Goal: Information Seeking & Learning: Learn about a topic

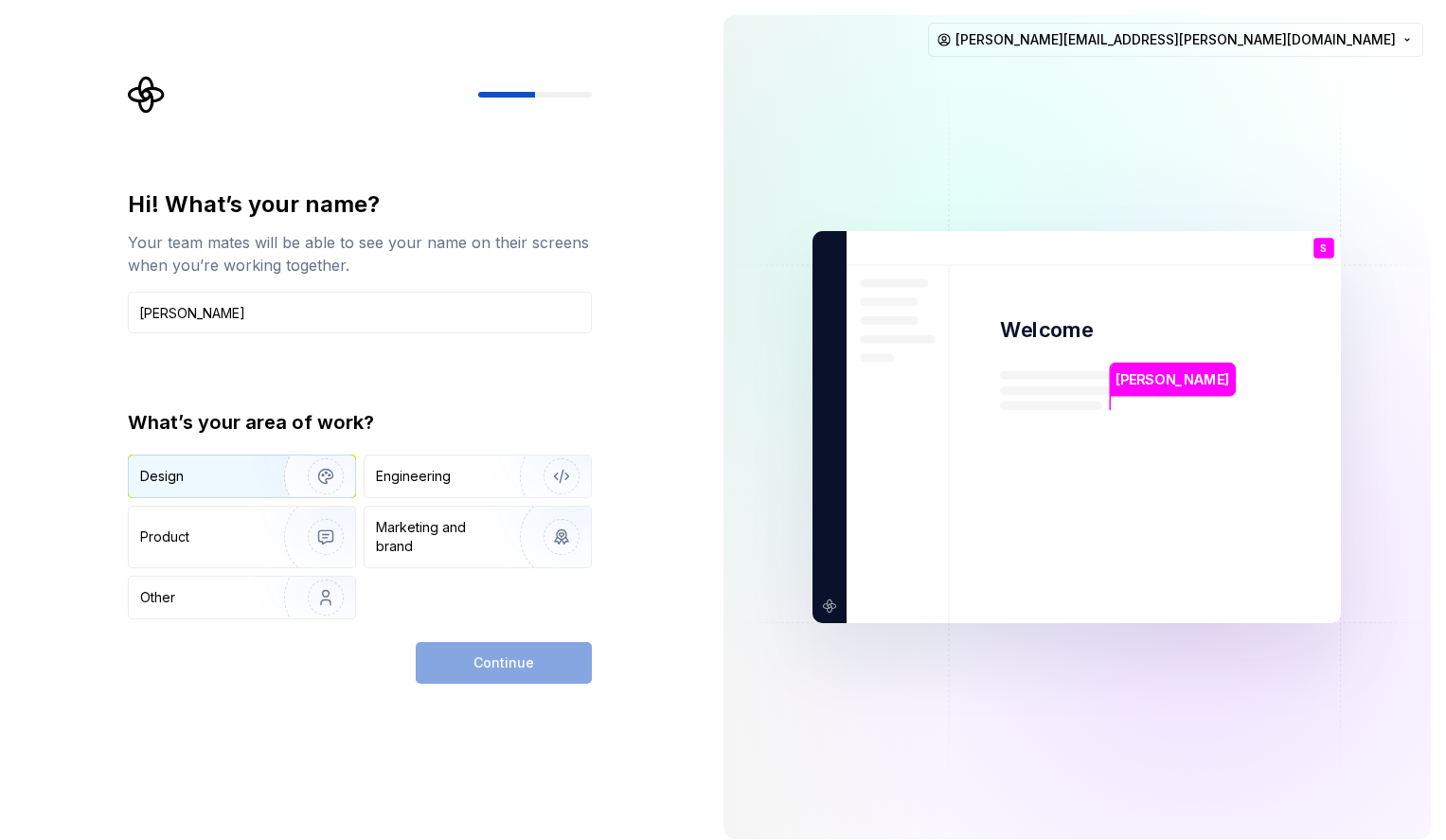
type input "Sarah Donaldson"
click at [214, 475] on div "Design" at bounding box center [199, 476] width 120 height 19
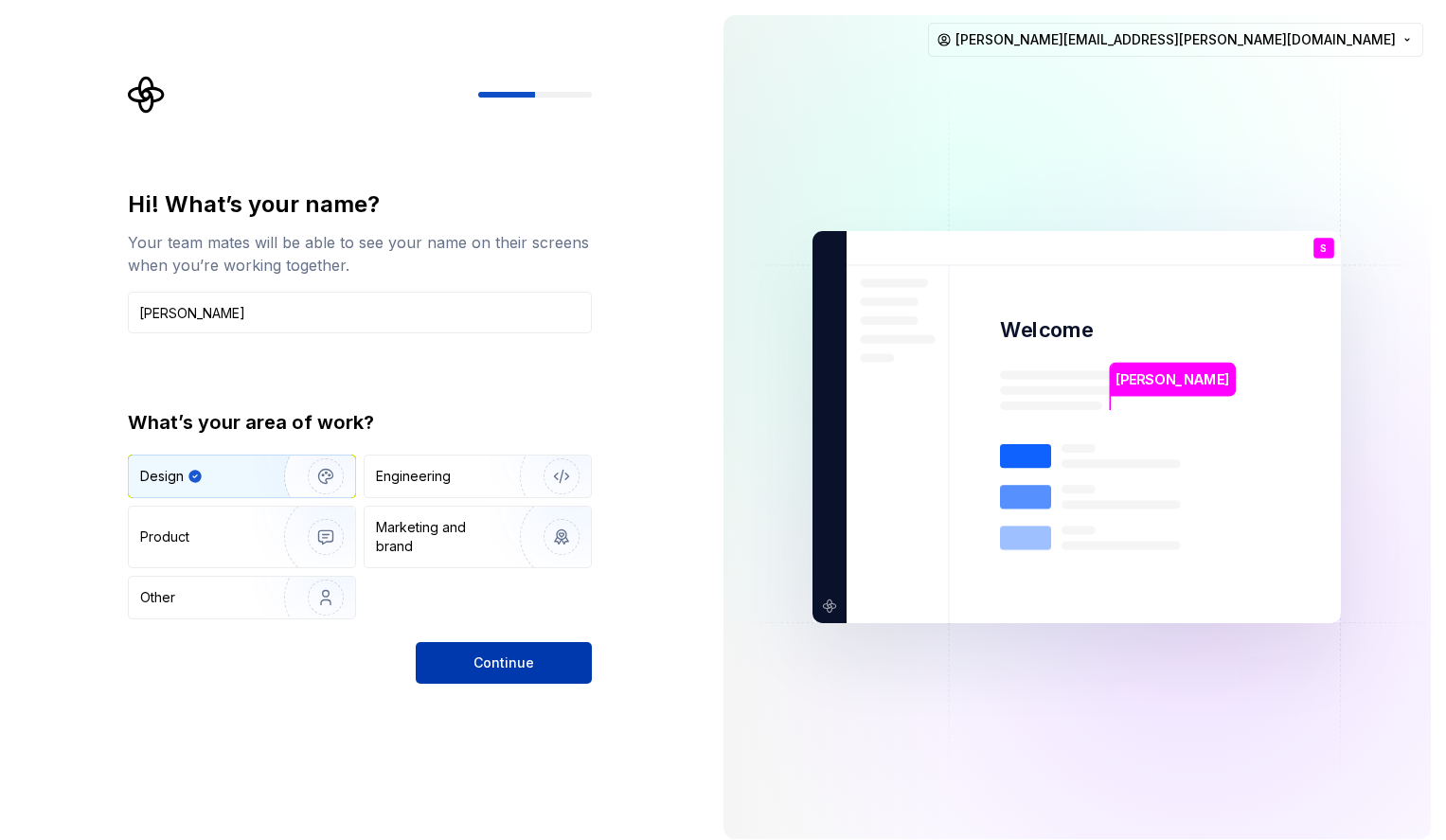
click at [551, 669] on button "Continue" at bounding box center [503, 663] width 176 height 42
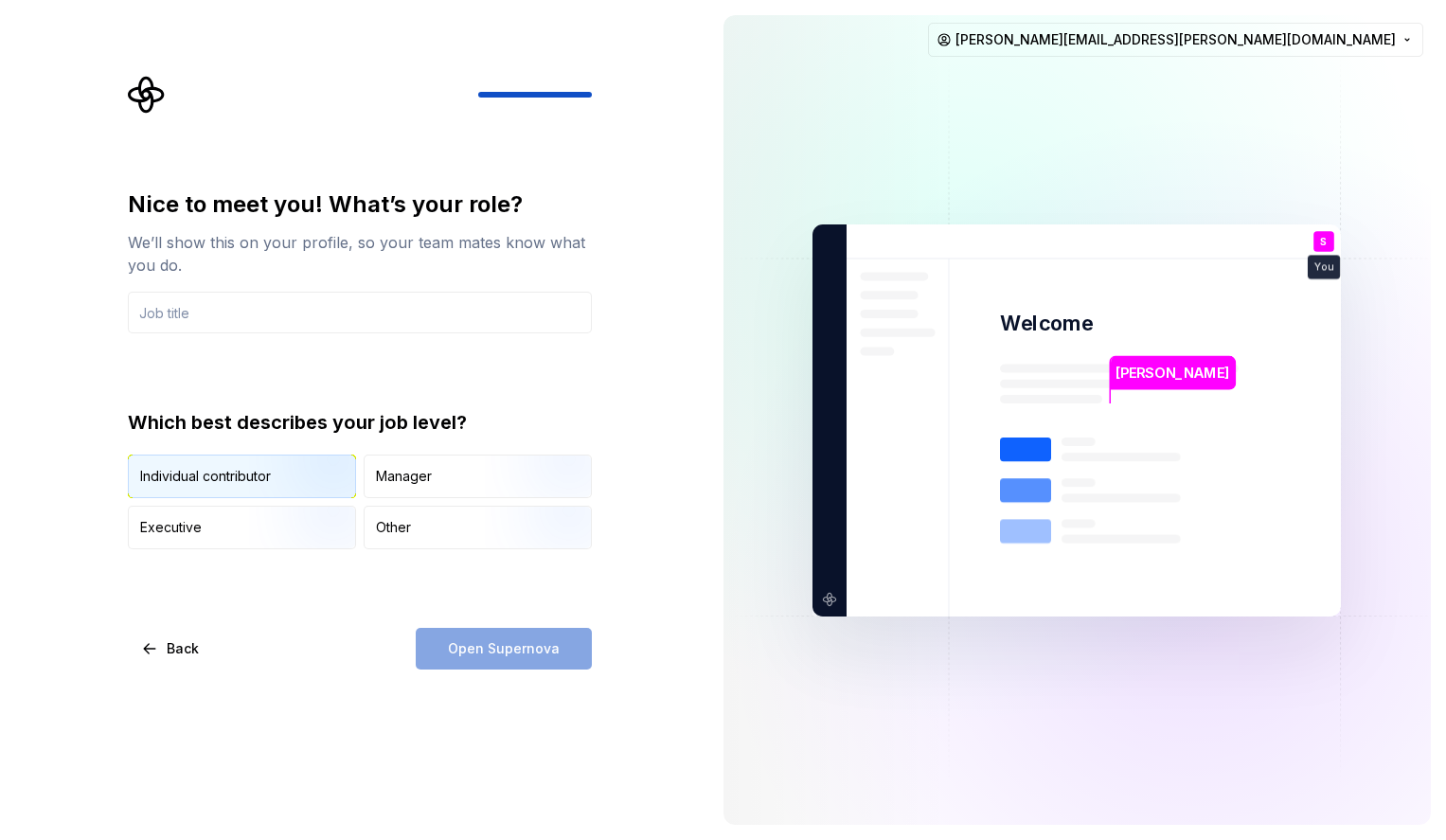
click at [318, 467] on img "button" at bounding box center [309, 499] width 122 height 127
click at [431, 321] on input "text" at bounding box center [360, 313] width 464 height 42
type input "S"
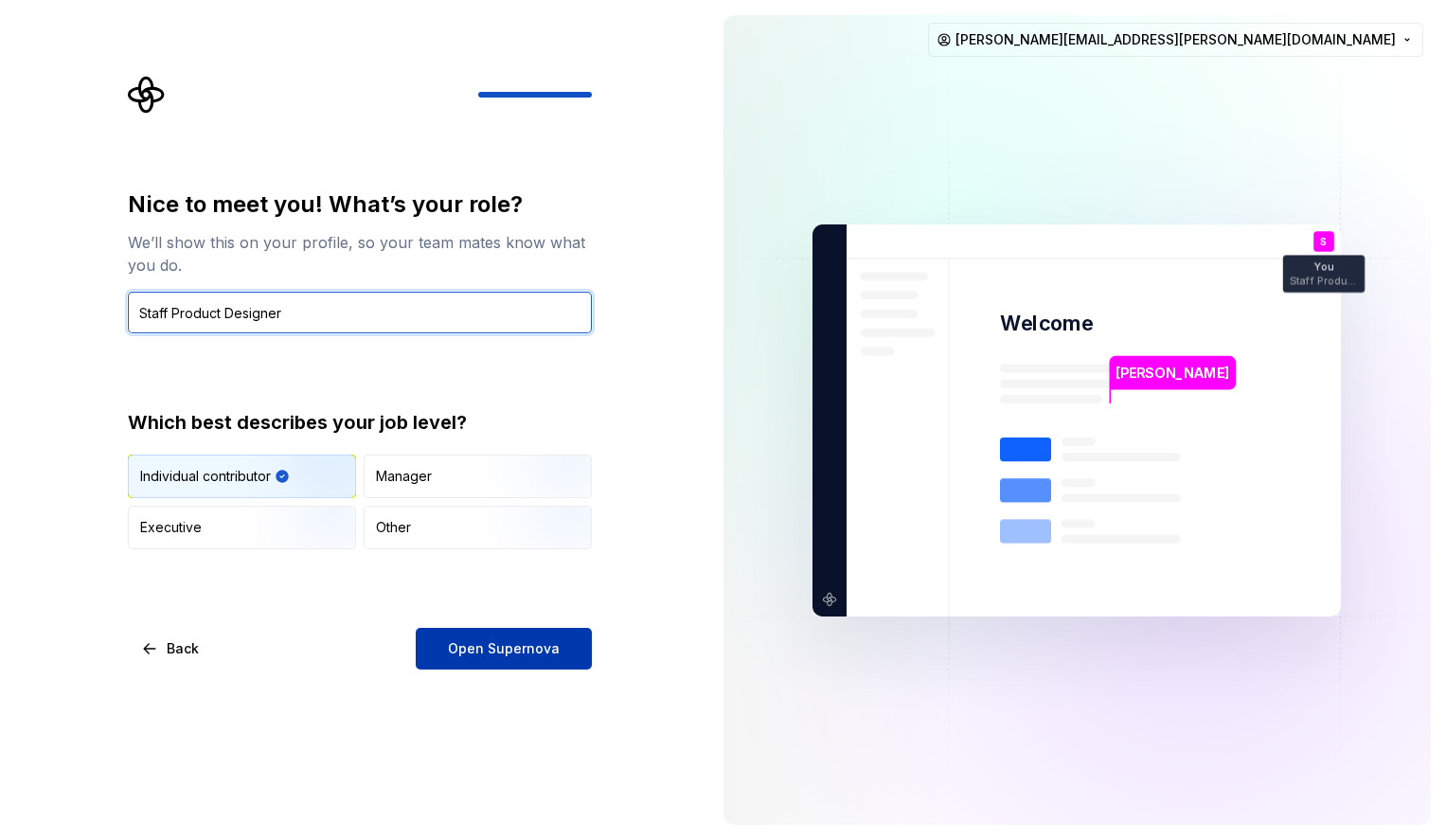
type input "Staff Product Designer"
click at [486, 647] on span "Open Supernova" at bounding box center [503, 649] width 112 height 19
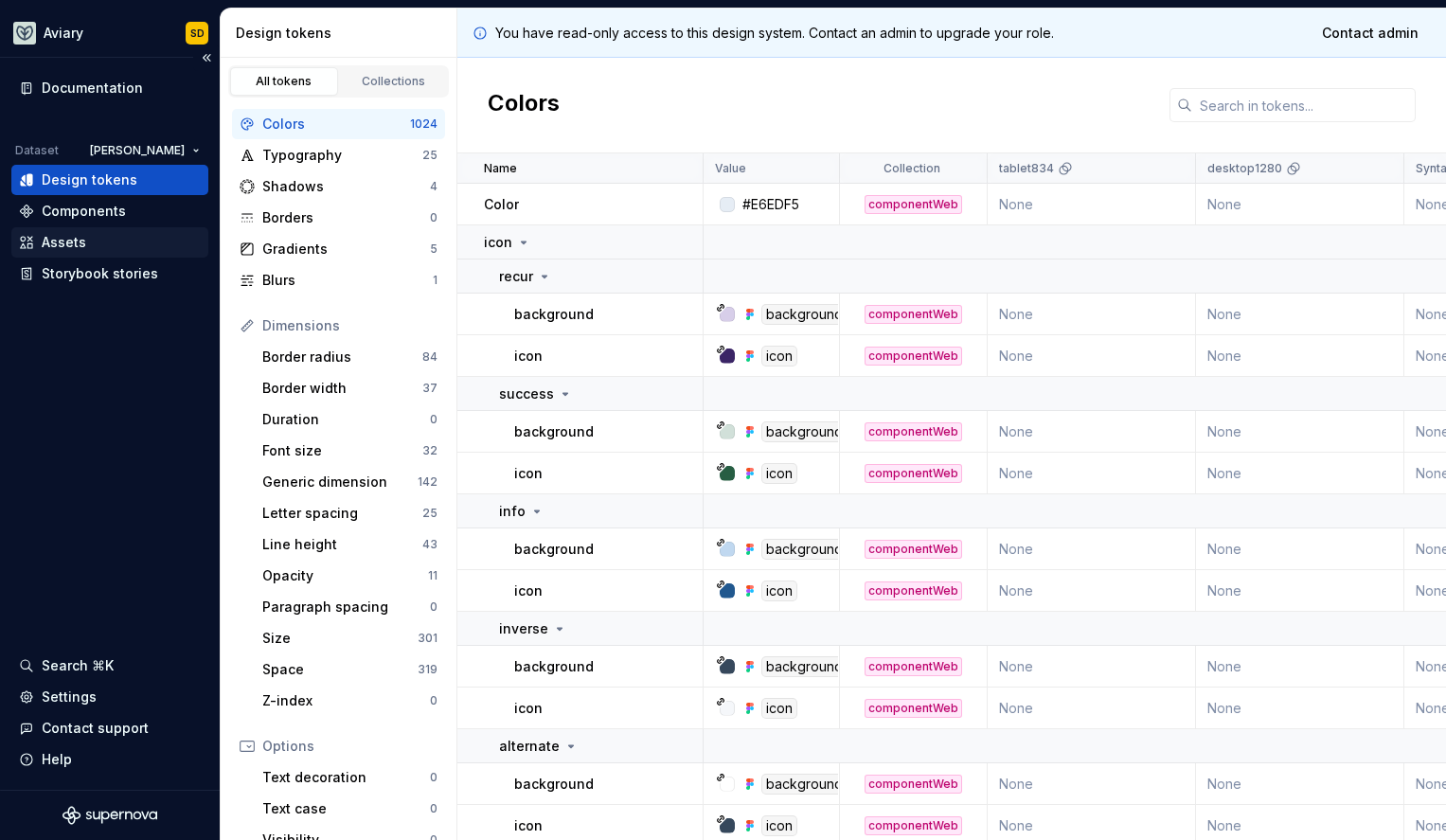
click at [122, 244] on div "Assets" at bounding box center [110, 242] width 182 height 19
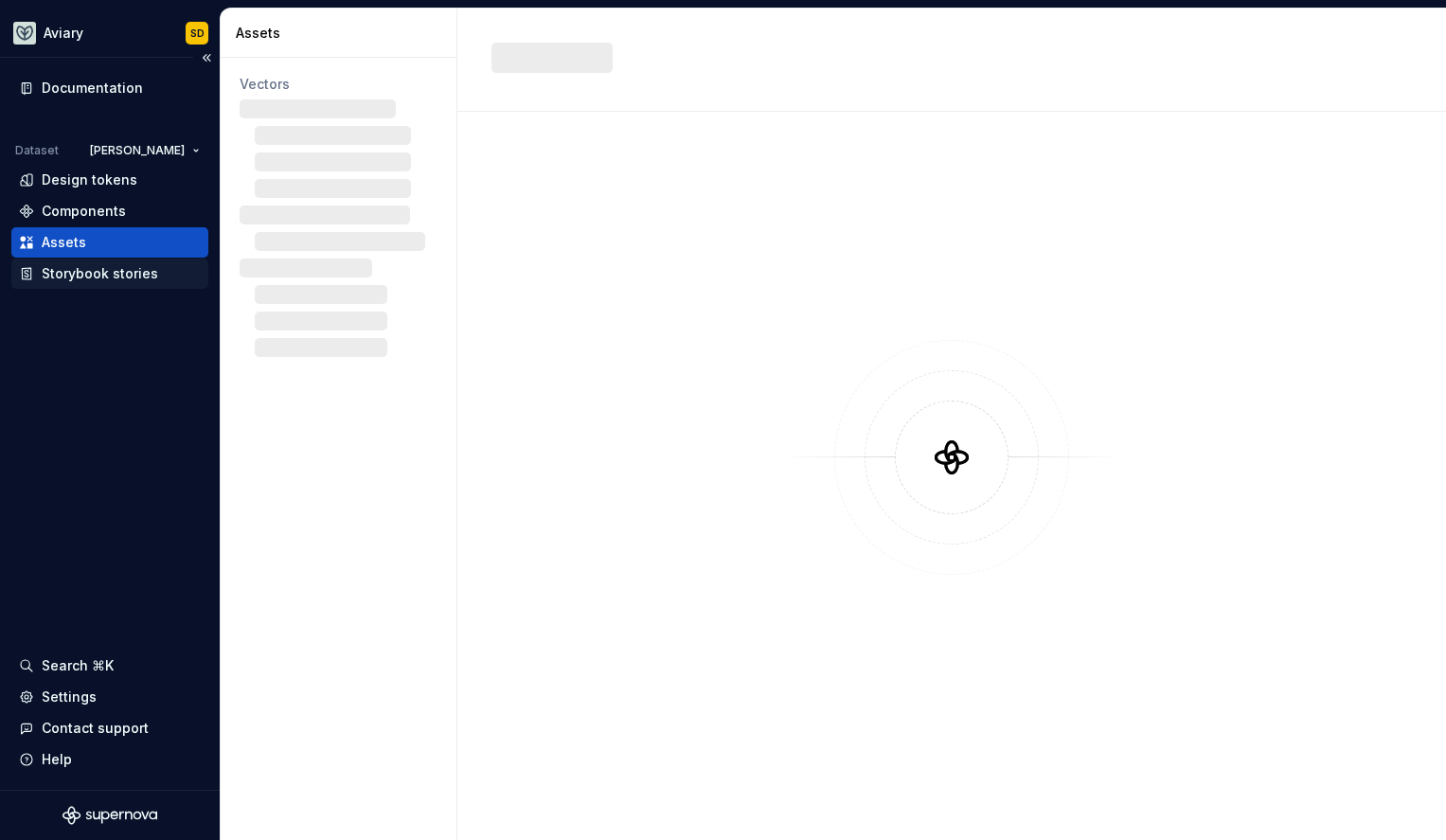
click at [111, 271] on div "Storybook stories" at bounding box center [100, 274] width 117 height 19
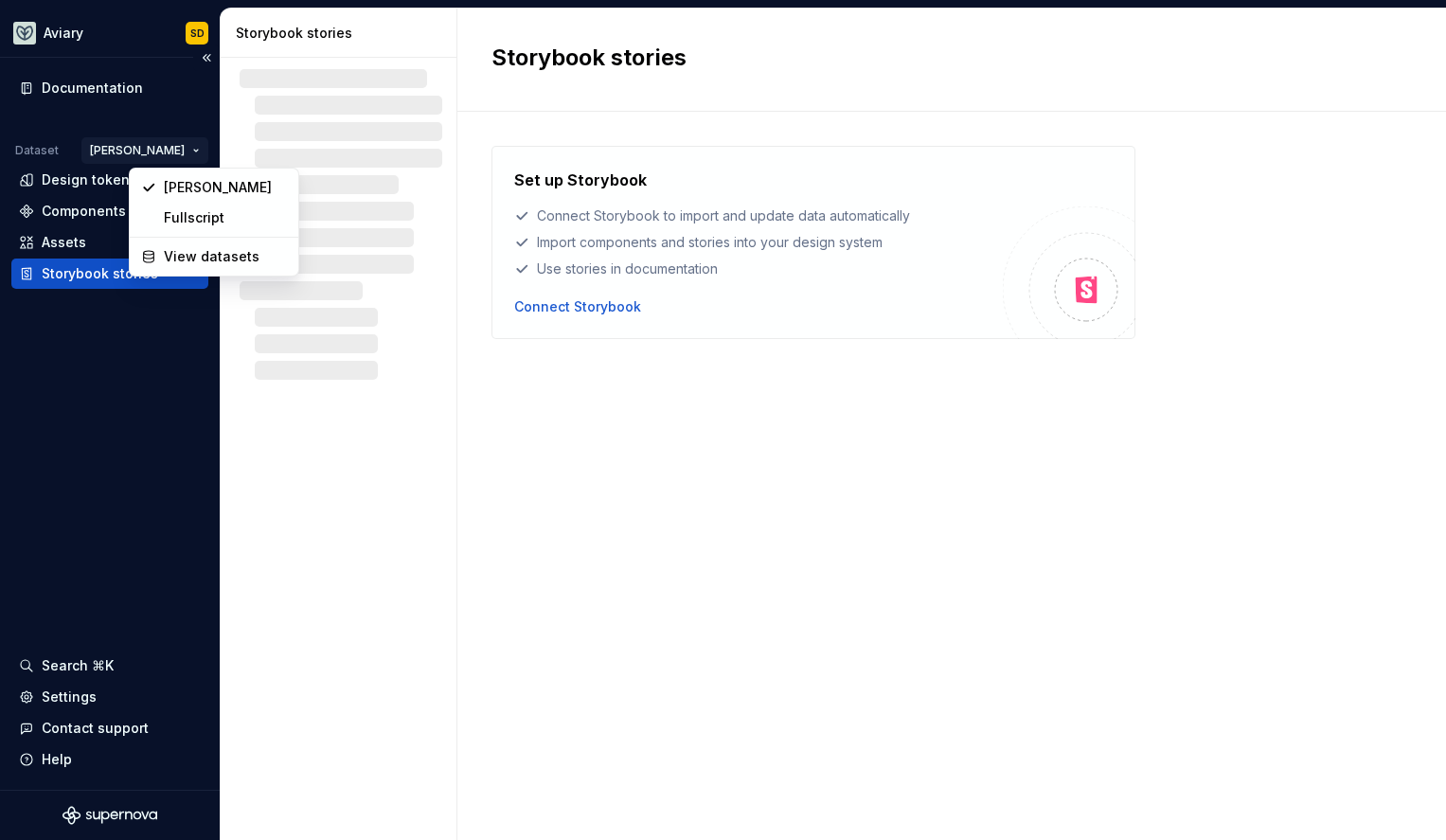
click at [172, 153] on html "Aviary SD Documentation Dataset Emerson Design tokens Components Assets Storybo…" at bounding box center [723, 420] width 1446 height 840
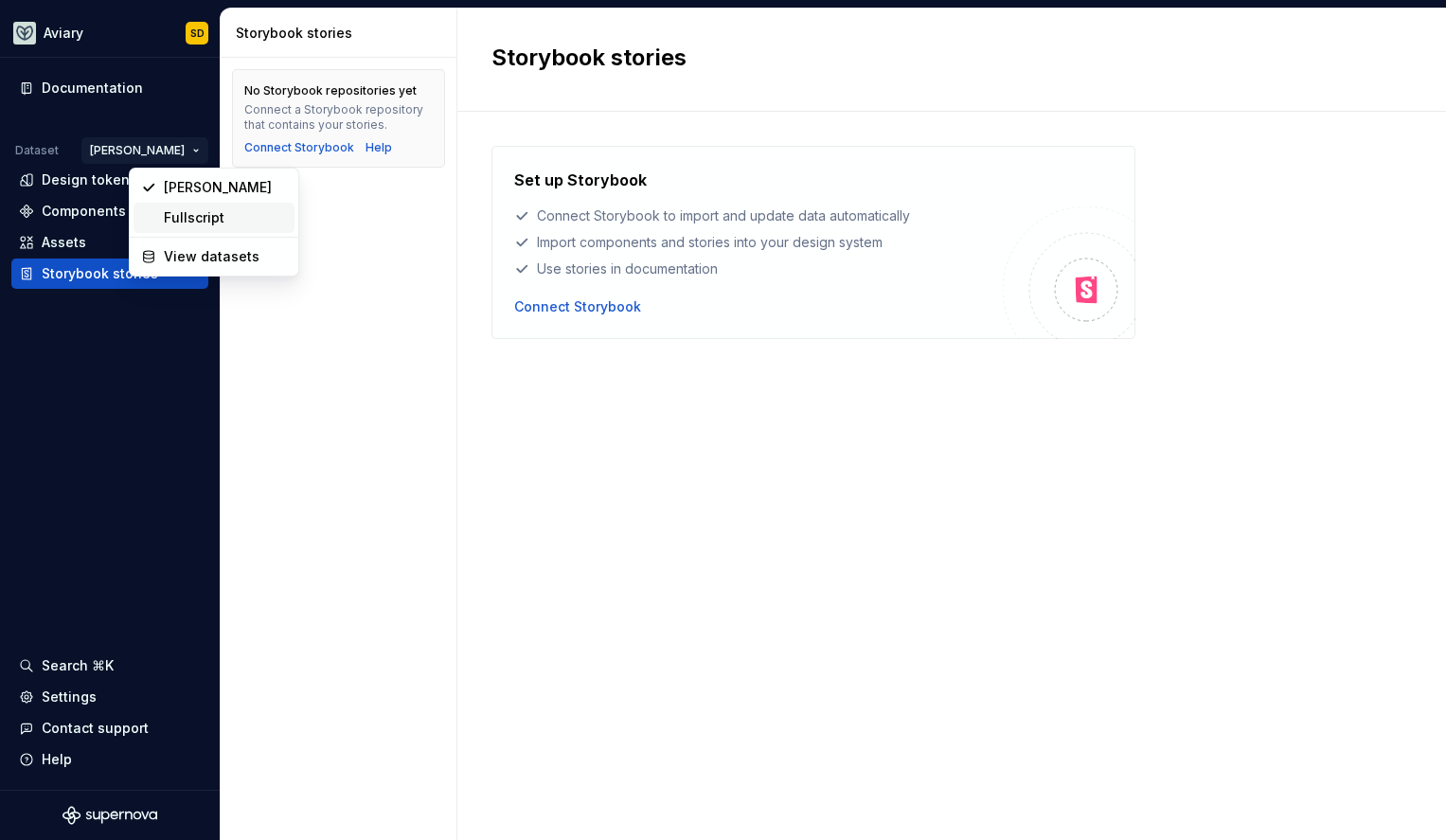
click at [167, 213] on div "Fullscript" at bounding box center [225, 218] width 123 height 19
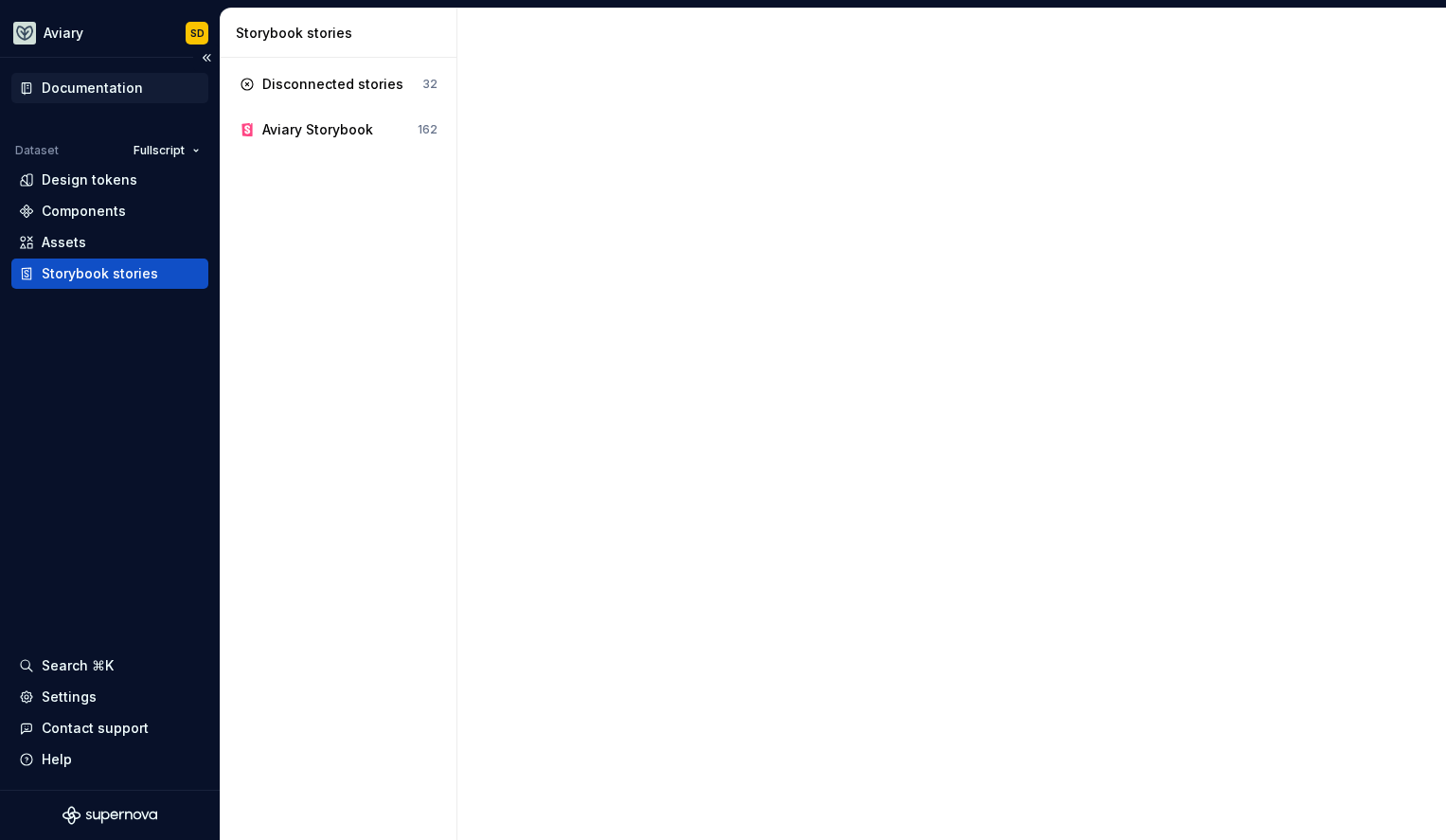
click at [133, 80] on div "Documentation" at bounding box center [93, 88] width 101 height 19
